Goal: Navigation & Orientation: Find specific page/section

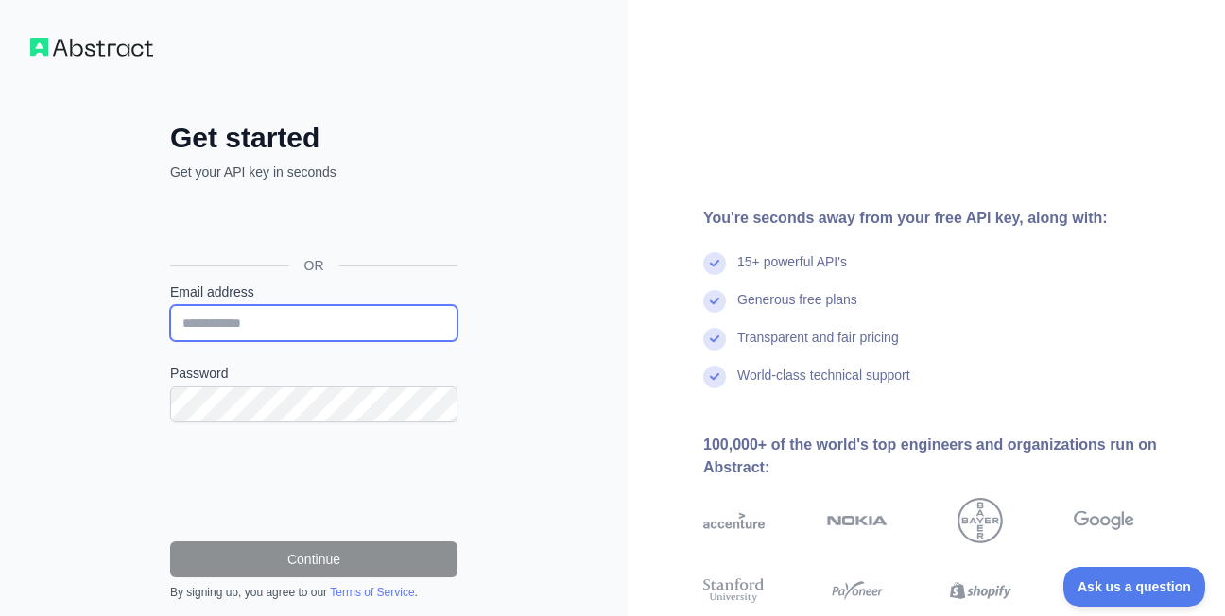
click at [253, 311] on input "Email address" at bounding box center [313, 323] width 287 height 36
type input "**********"
click at [329, 315] on input "**********" at bounding box center [313, 323] width 287 height 36
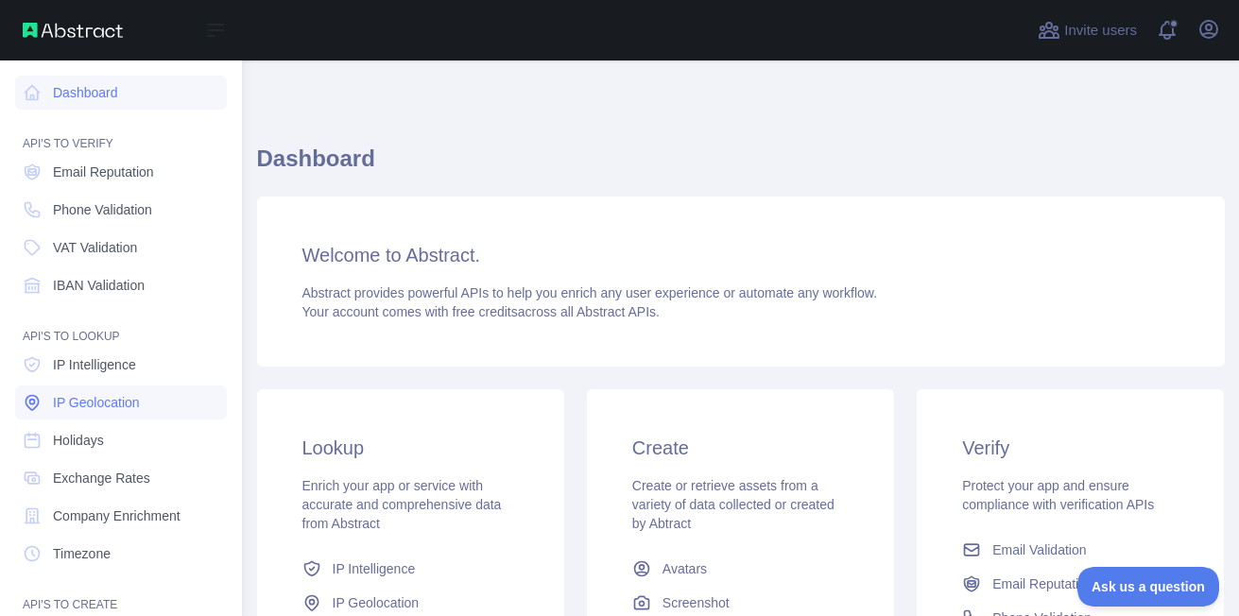
click at [91, 399] on span "IP Geolocation" at bounding box center [96, 402] width 87 height 19
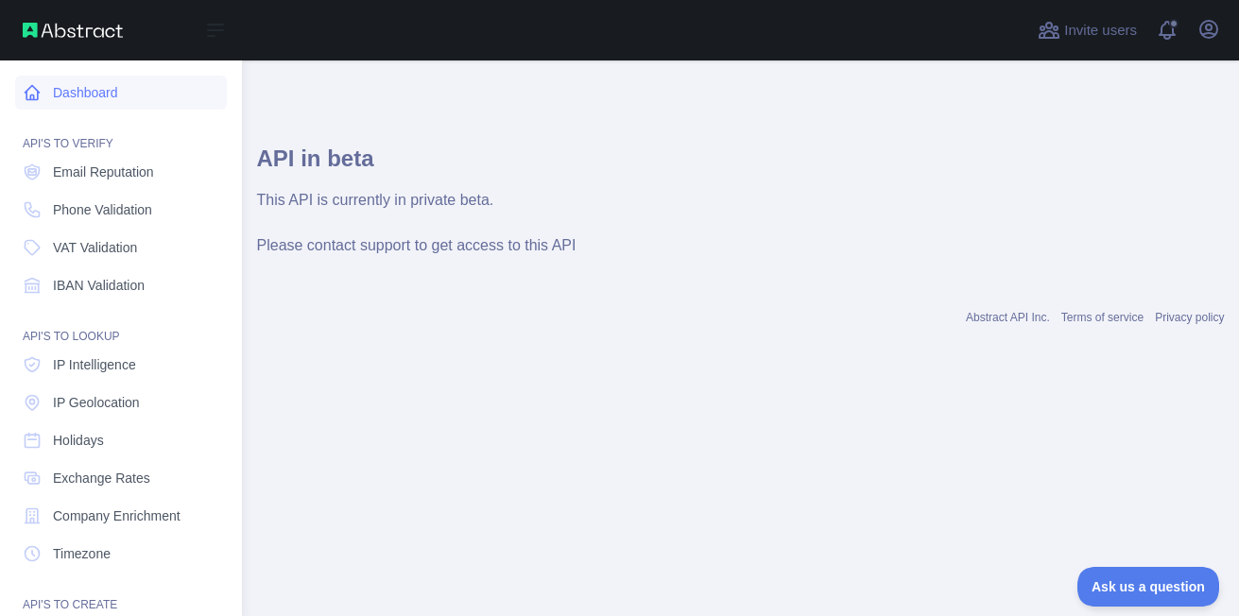
click at [95, 95] on link "Dashboard" at bounding box center [121, 93] width 212 height 34
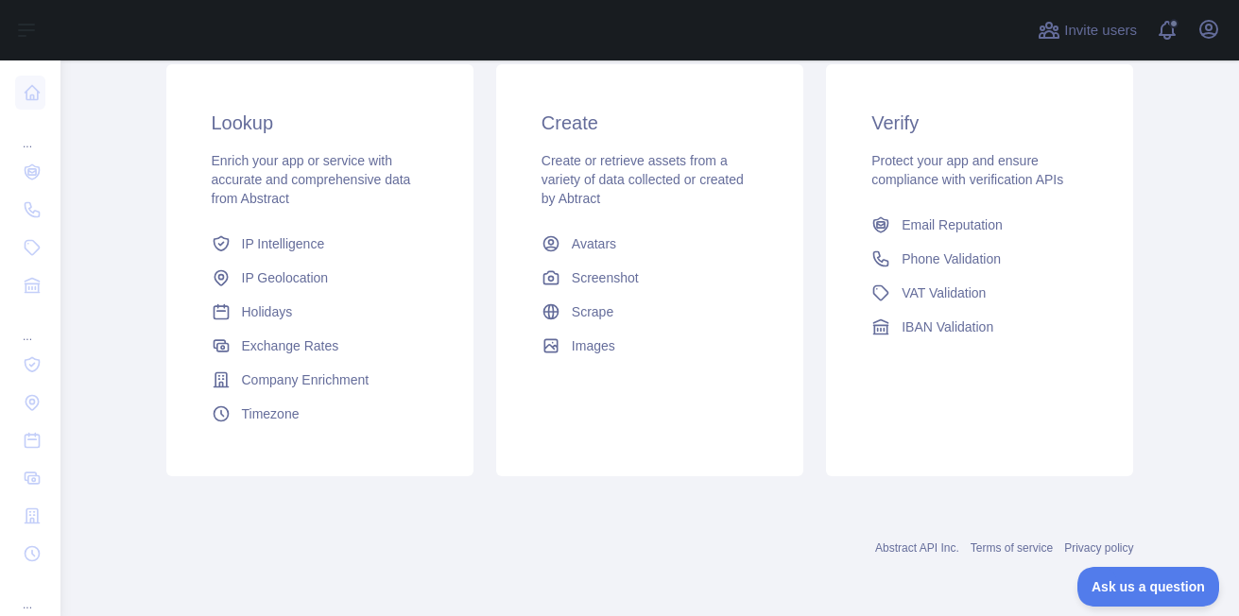
click at [735, 554] on div "Abstract API Inc. Terms of service Privacy policy" at bounding box center [650, 548] width 968 height 15
click at [1210, 143] on main "Dashboard Welcome to Abstract. Abstract provides powerful APIs to help you enri…" at bounding box center [649, 338] width 1178 height 556
click at [1214, 22] on icon "button" at bounding box center [1208, 29] width 17 height 17
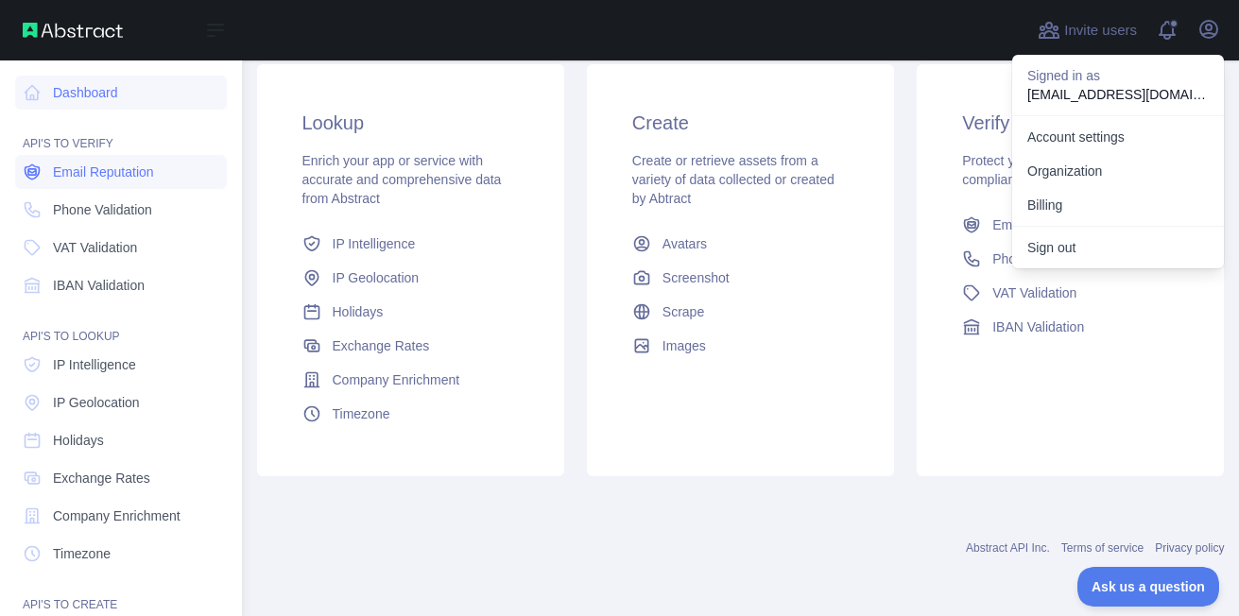
click at [98, 175] on span "Email Reputation" at bounding box center [103, 172] width 101 height 19
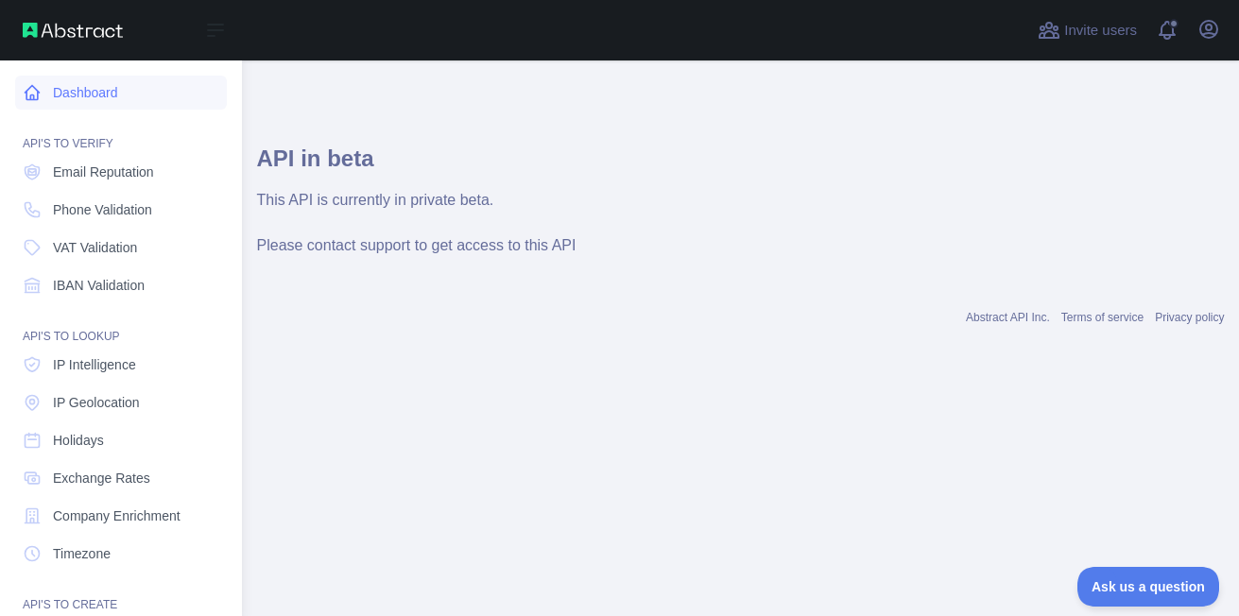
click at [43, 96] on link "Dashboard" at bounding box center [121, 93] width 212 height 34
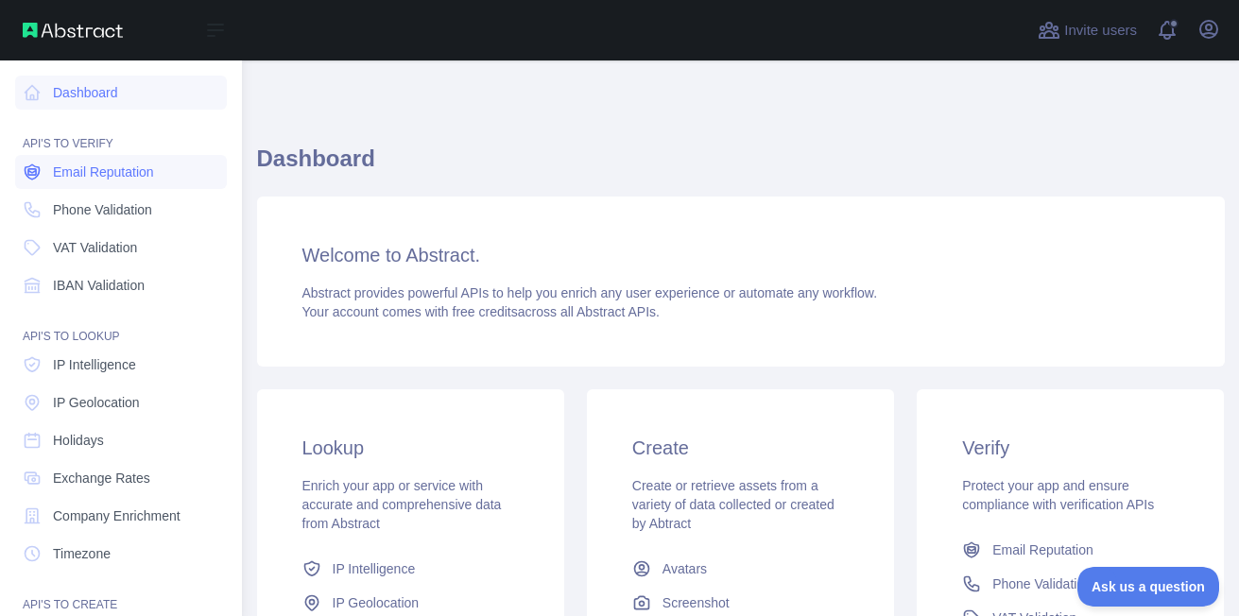
click at [81, 174] on span "Email Reputation" at bounding box center [103, 172] width 101 height 19
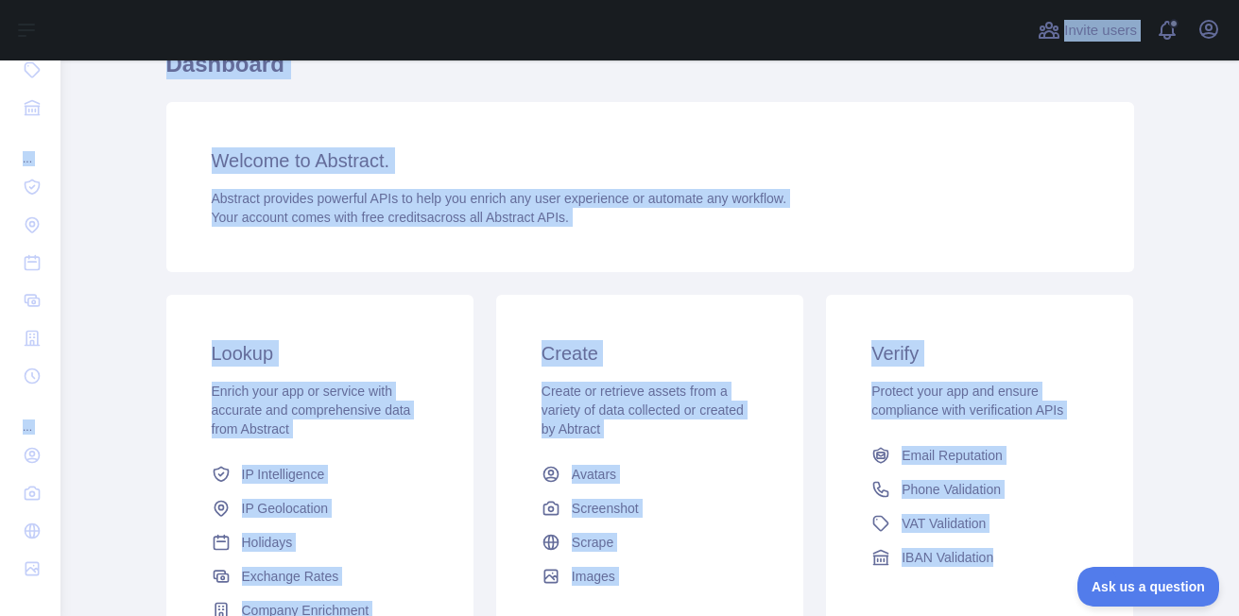
drag, startPoint x: 1, startPoint y: 78, endPoint x: 1072, endPoint y: 653, distance: 1215.2
click at [1072, 615] on html "Open sidebar Open sidebar ... ... ... Invite users View notifications Open user…" at bounding box center [619, 308] width 1239 height 616
copy div "... ... ... Invite users View notifications Open user menu Dashboard Welcome to…"
